Goal: Check status: Check status

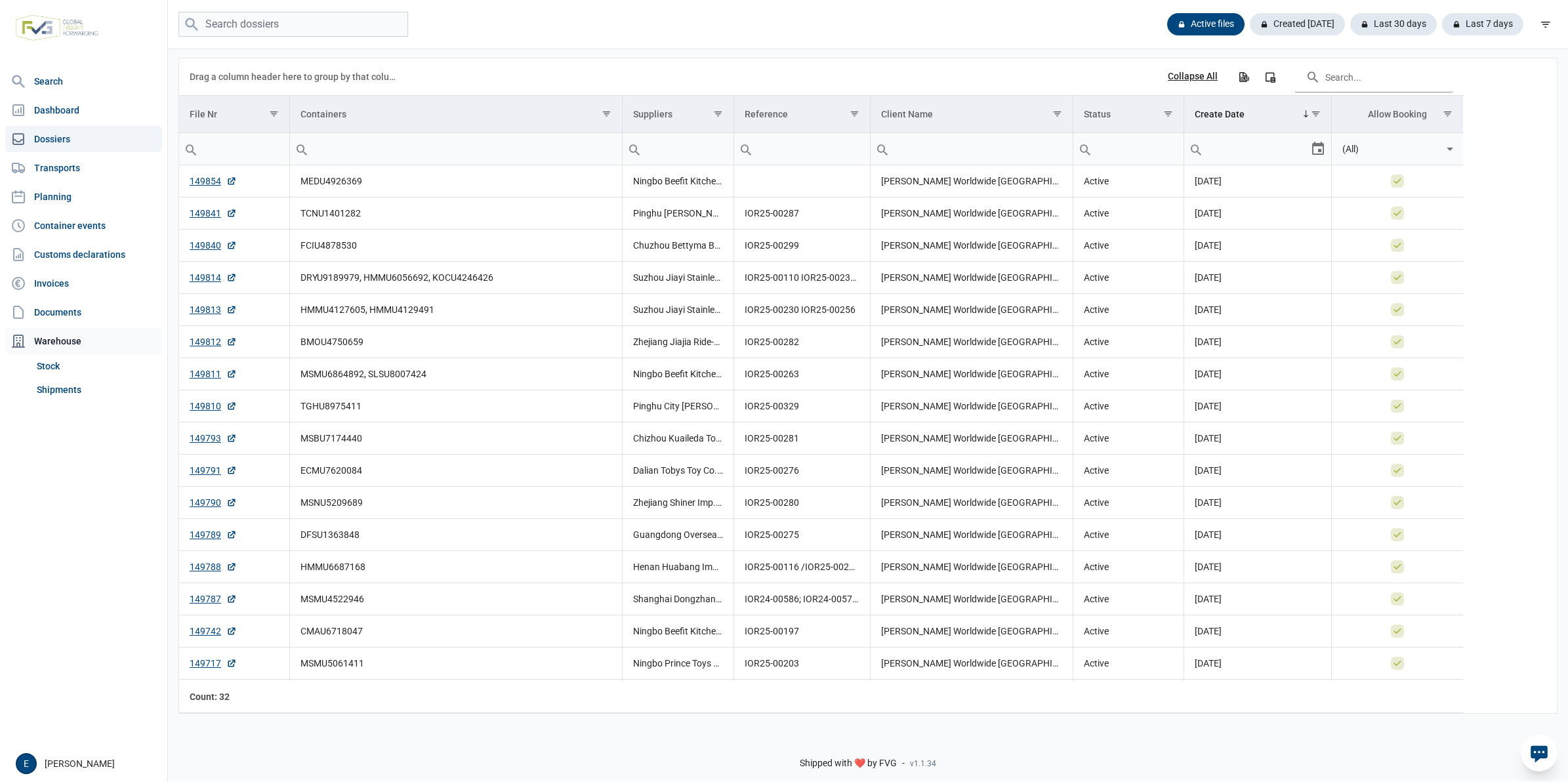
drag, startPoint x: 89, startPoint y: 395, endPoint x: 124, endPoint y: 350, distance: 57.0
click at [89, 395] on link "Shipments" at bounding box center [96, 390] width 131 height 24
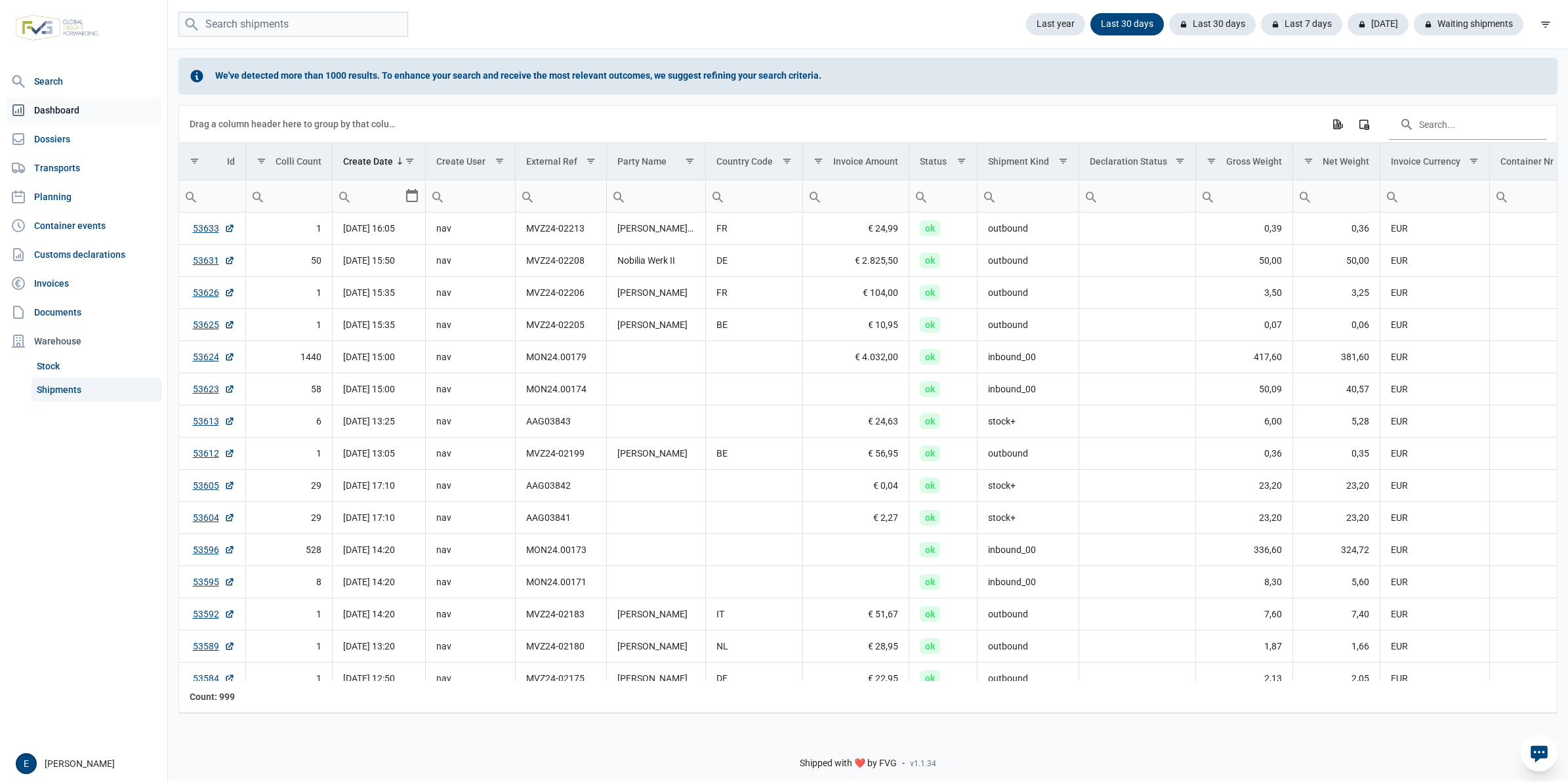
click at [59, 119] on link "Dashboard" at bounding box center [84, 110] width 157 height 26
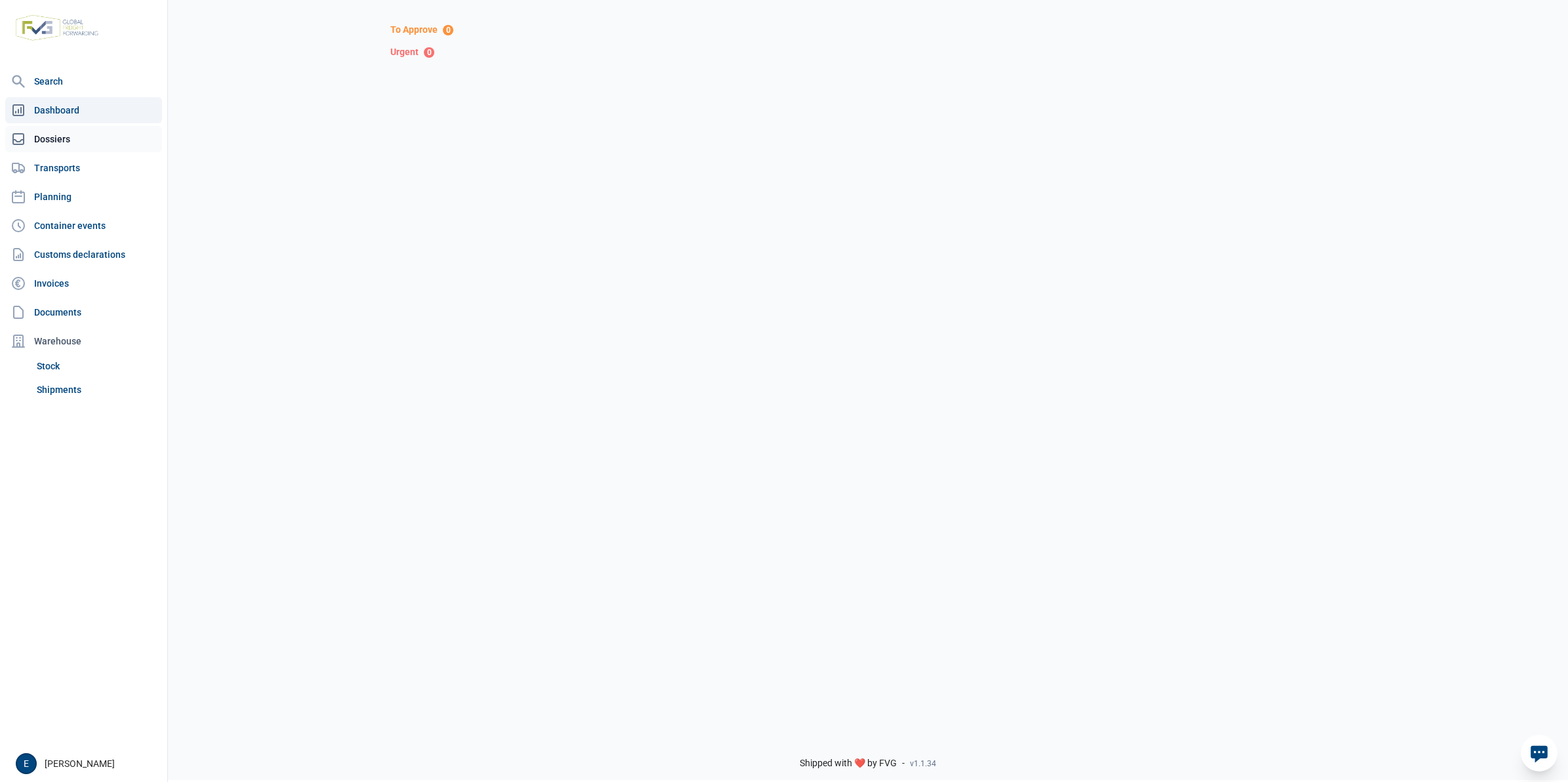
click at [100, 129] on link "Dossiers" at bounding box center [84, 139] width 157 height 26
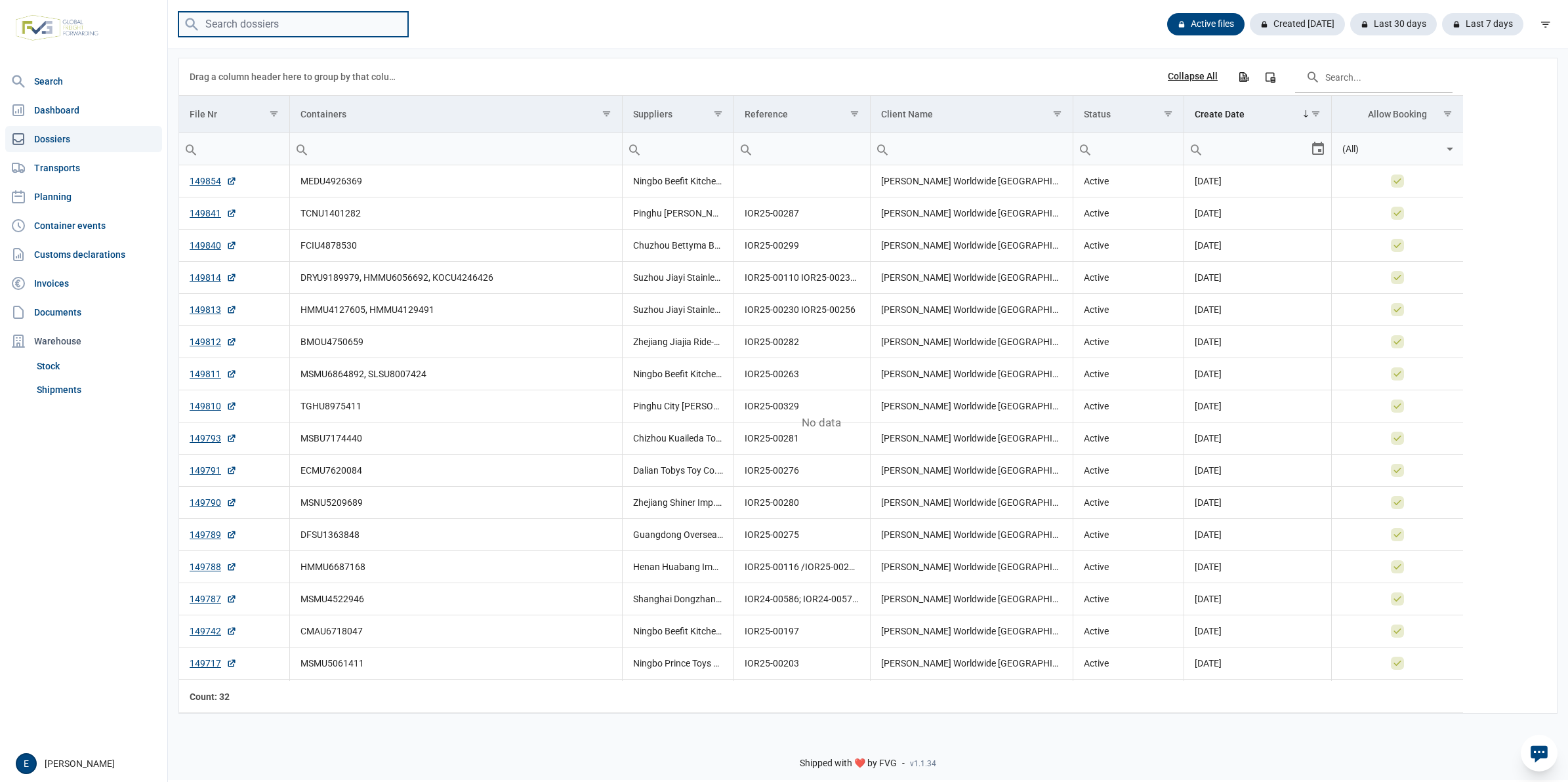
click at [340, 28] on input "search" at bounding box center [292, 25] width 229 height 26
paste input "ONEU2713753"
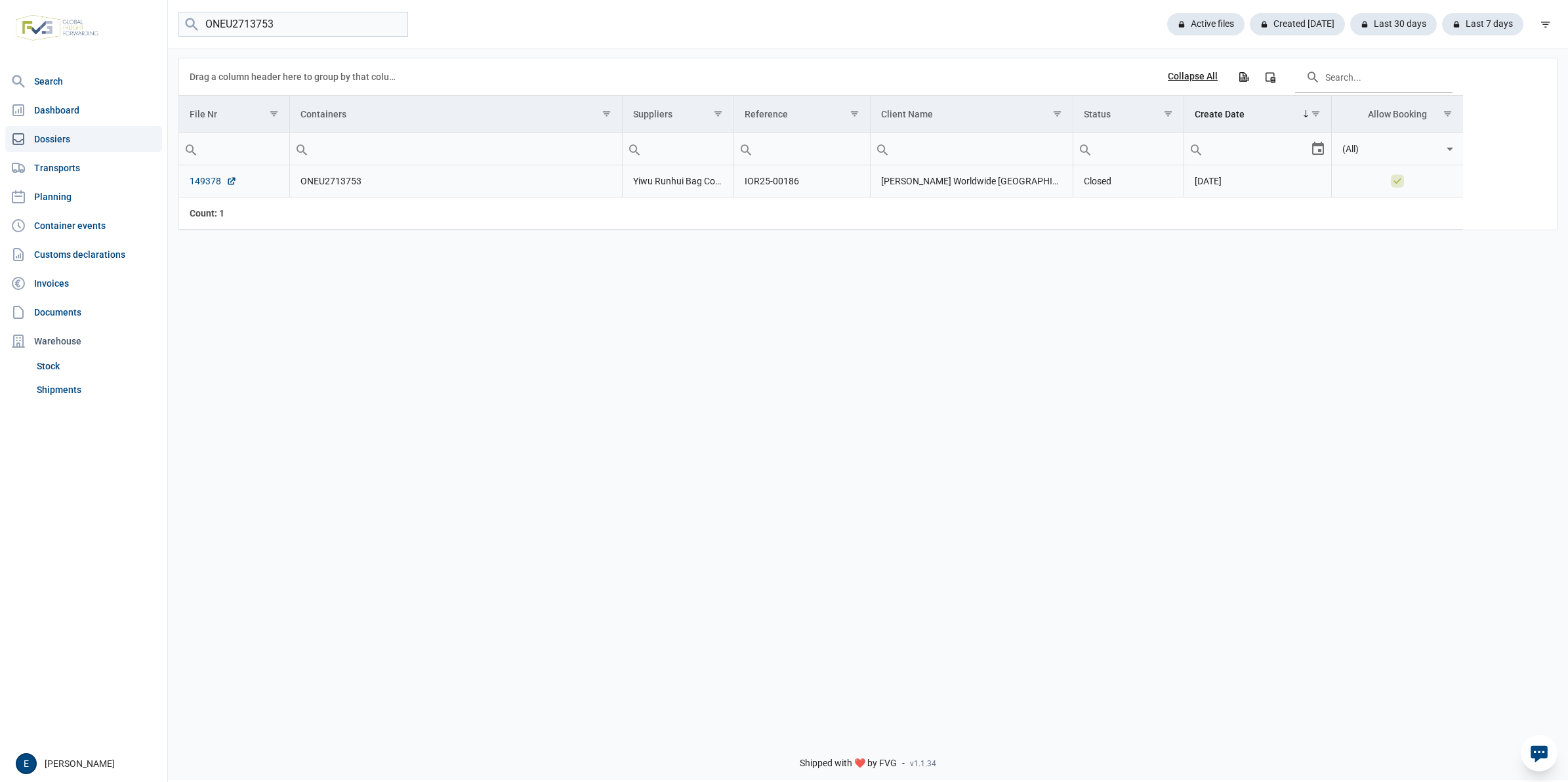
click at [213, 181] on link "149378" at bounding box center [214, 181] width 47 height 13
click at [253, 25] on input "ONEU2713753" at bounding box center [292, 25] width 229 height 26
paste input "TRHU7124255"
type input "TRHU7124255"
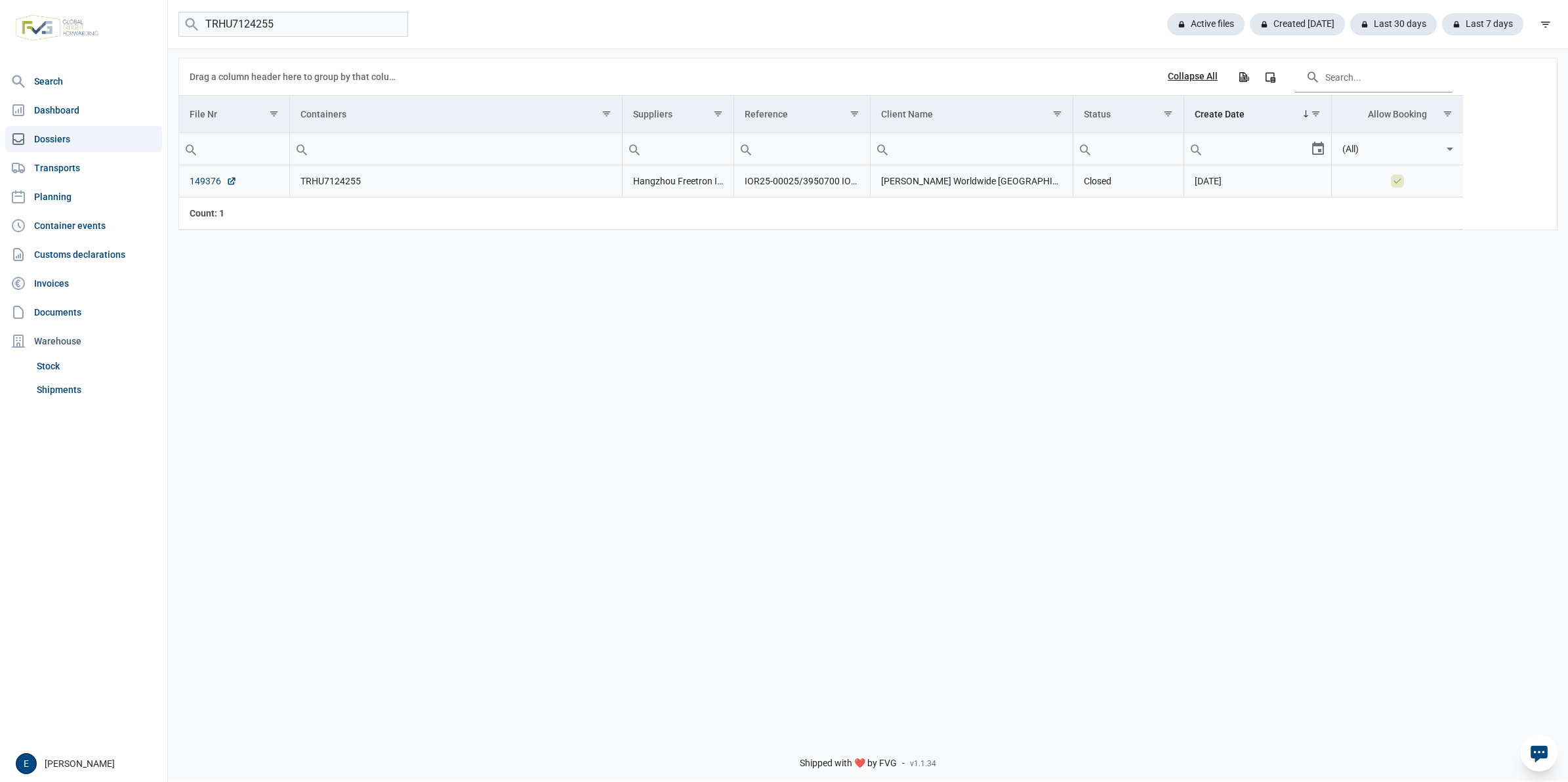
click at [221, 187] on link "149376" at bounding box center [214, 181] width 47 height 13
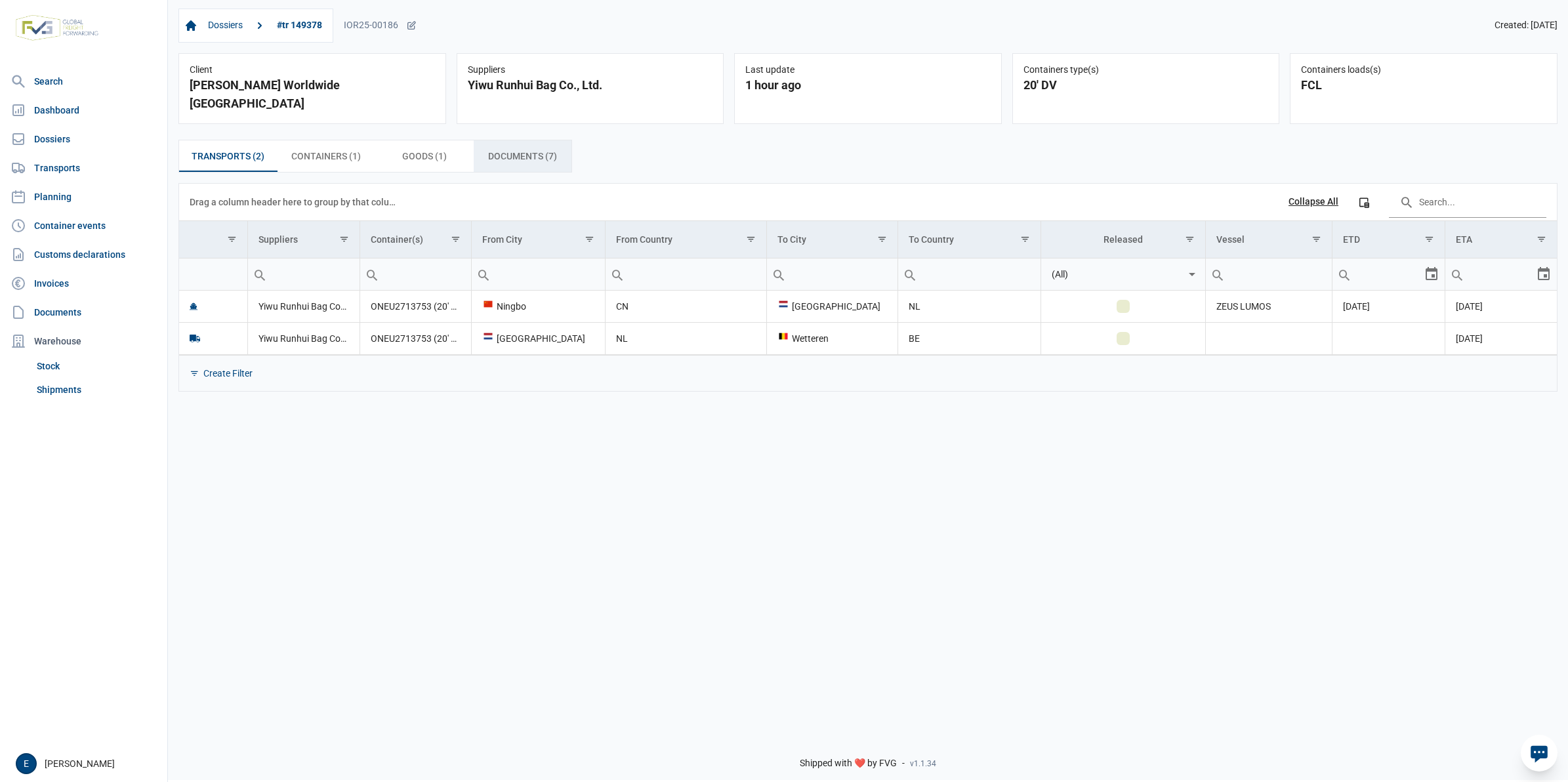
click at [509, 148] on span "Documents (7) Documents (7)" at bounding box center [521, 155] width 68 height 16
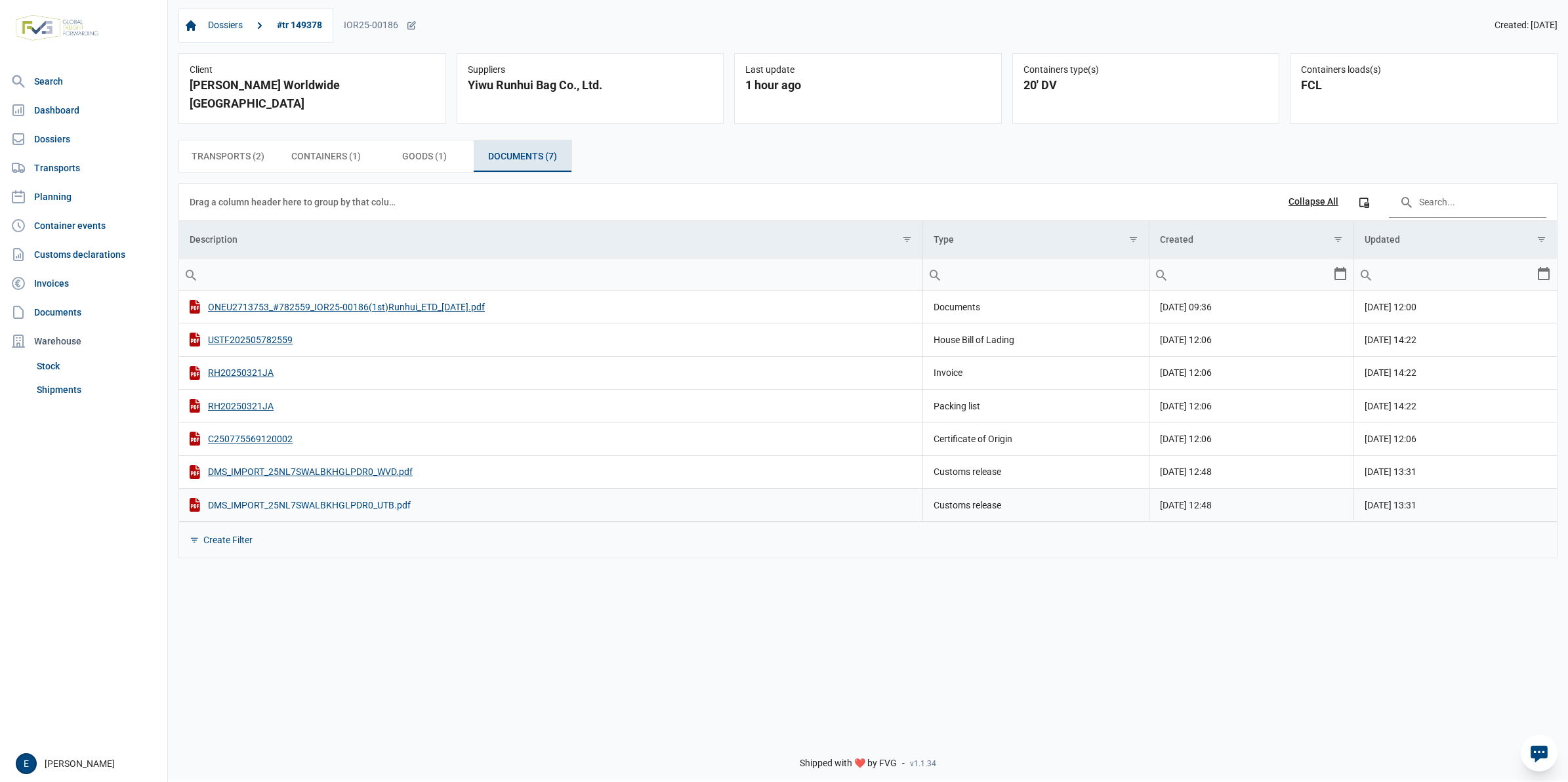
click at [368, 498] on div "DMS_IMPORT_25NL7SWALBKHGLPDR0_UTB.pdf" at bounding box center [551, 504] width 722 height 14
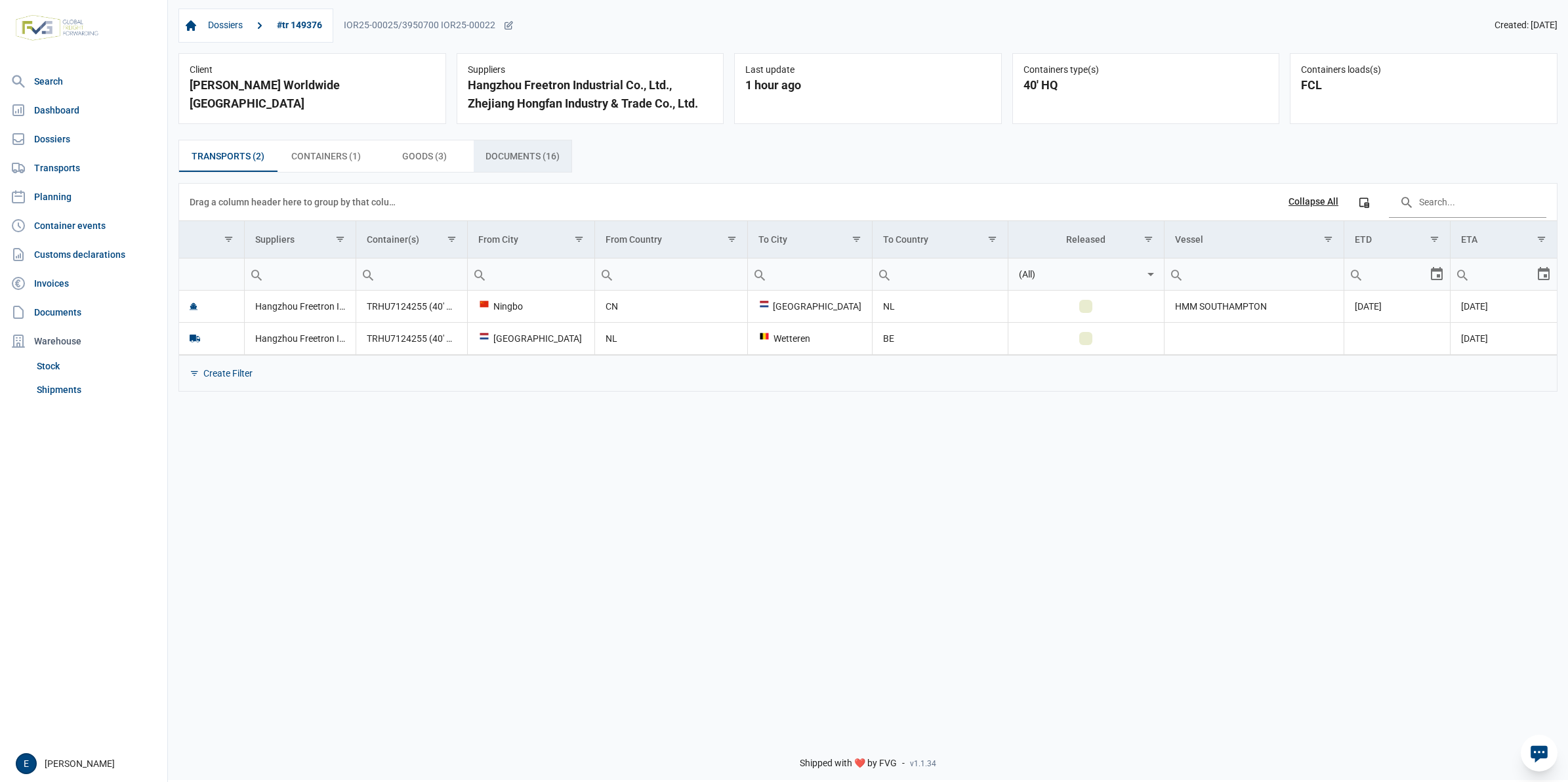
click at [527, 148] on div "Documents (16) Documents (16)" at bounding box center [523, 156] width 99 height 31
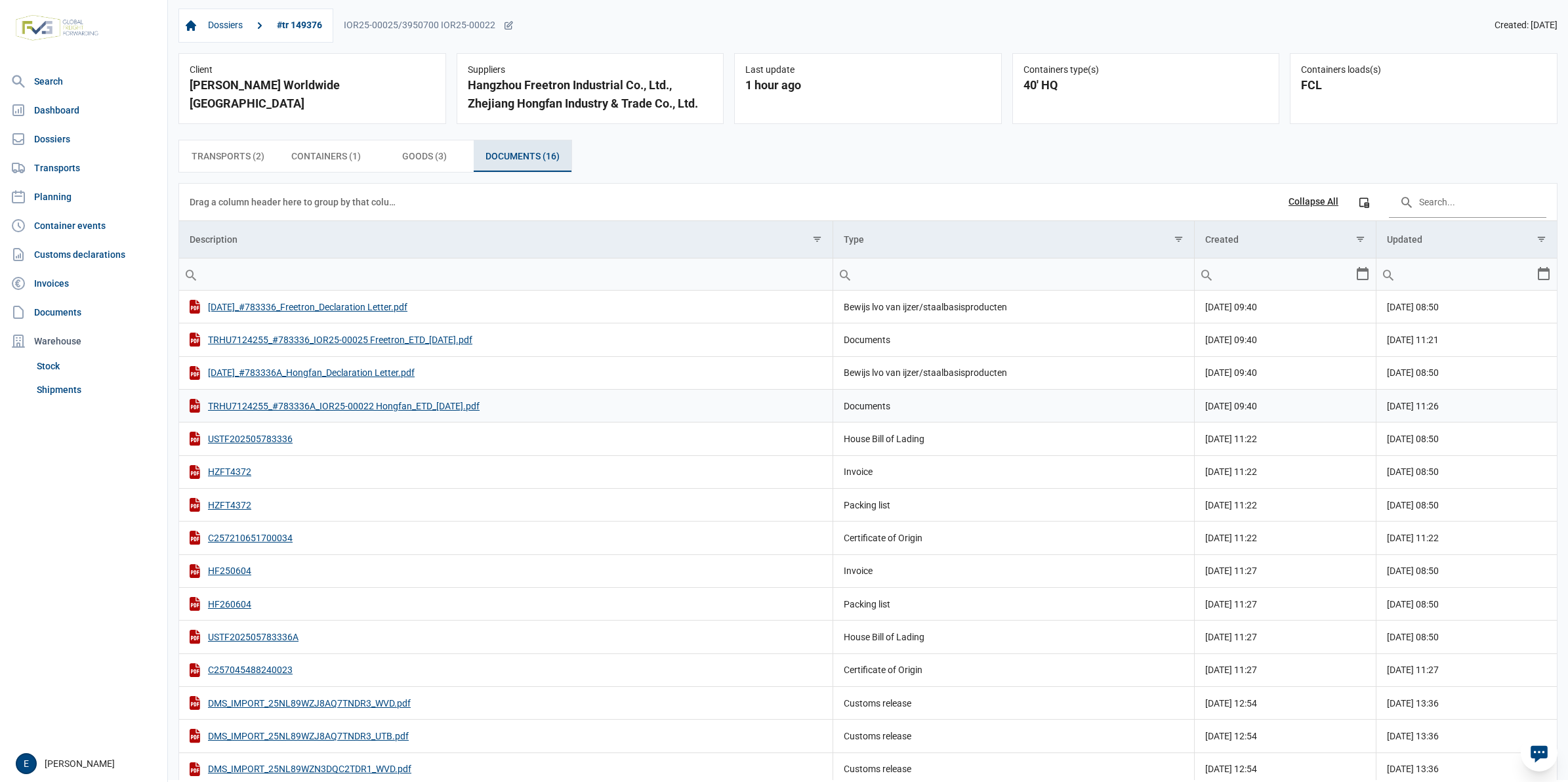
scroll to position [90, 0]
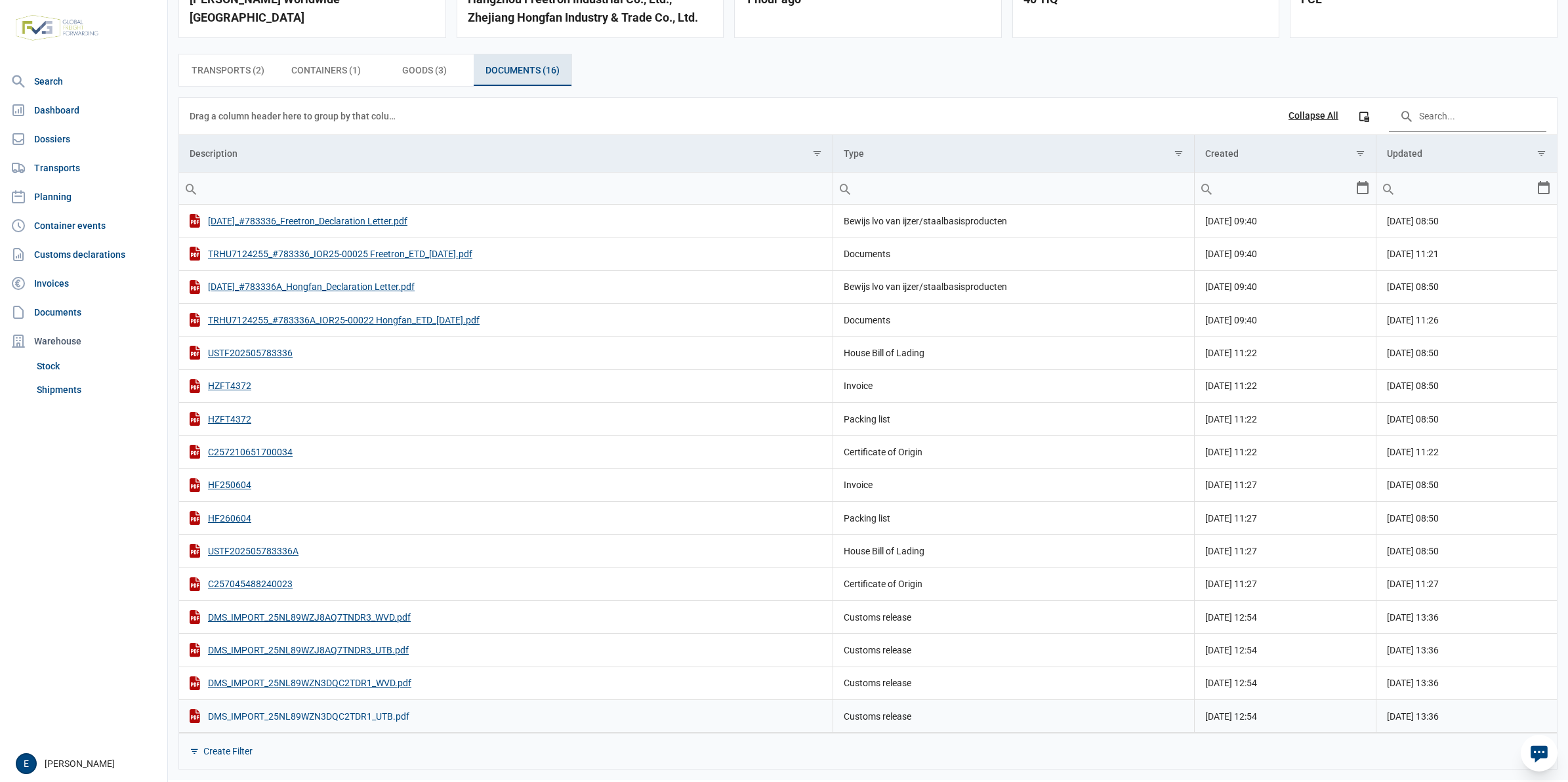
click at [377, 716] on div "DMS_IMPORT_25NL89WZN3DQC2TDR1_UTB.pdf" at bounding box center [506, 715] width 632 height 14
